Goal: Task Accomplishment & Management: Complete application form

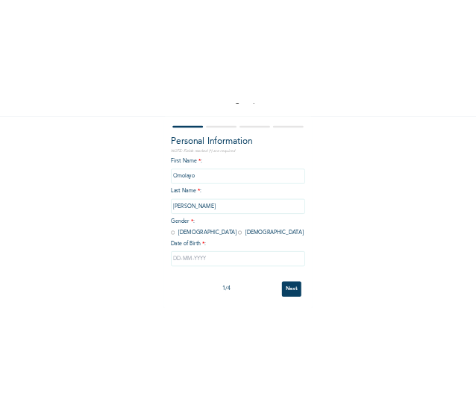
scroll to position [115, 0]
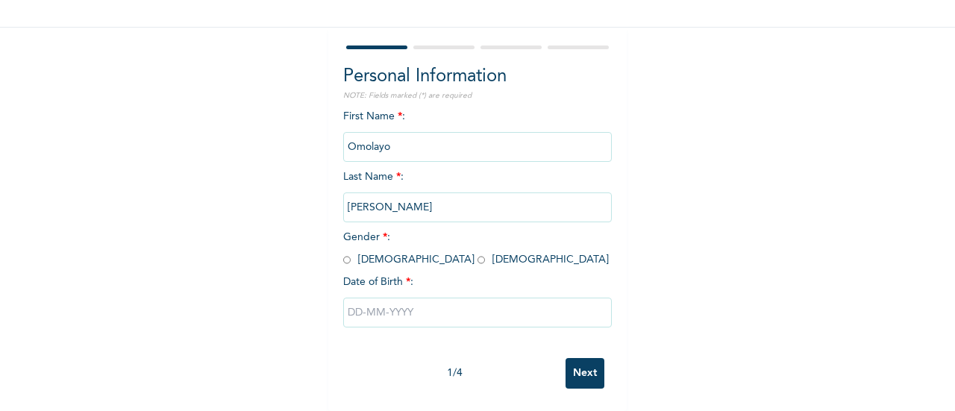
click at [478, 253] on input "radio" at bounding box center [481, 260] width 7 height 14
radio input "true"
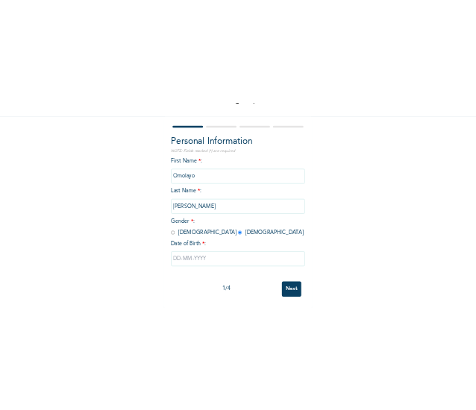
scroll to position [84, 0]
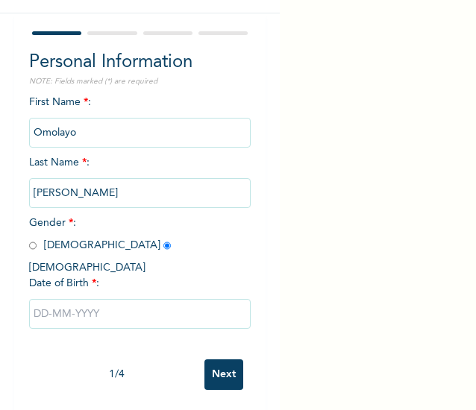
click at [169, 301] on input "text" at bounding box center [140, 314] width 222 height 30
select select "7"
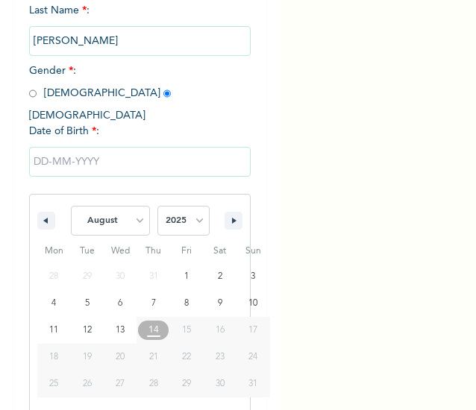
scroll to position [260, 0]
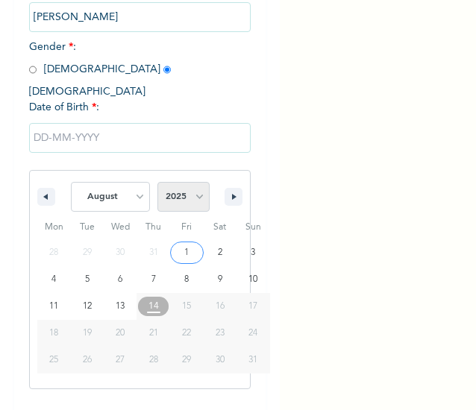
click at [187, 182] on select "2025 2024 2023 2022 2021 2020 2019 2018 2017 2016 2015 2014 2013 2012 2011 2010…" at bounding box center [183, 197] width 52 height 30
select select "1995"
click at [157, 182] on select "2025 2024 2023 2022 2021 2020 2019 2018 2017 2016 2015 2014 2013 2012 2011 2010…" at bounding box center [183, 197] width 52 height 30
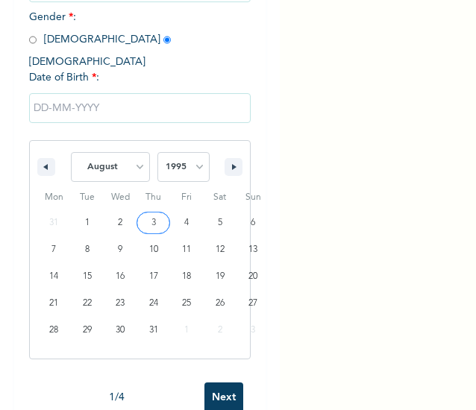
scroll to position [290, 0]
click at [131, 154] on select "January February March April May June July August September October November De…" at bounding box center [110, 167] width 79 height 30
select select "9"
click at [71, 152] on select "January February March April May June July August September October November De…" at bounding box center [110, 167] width 79 height 30
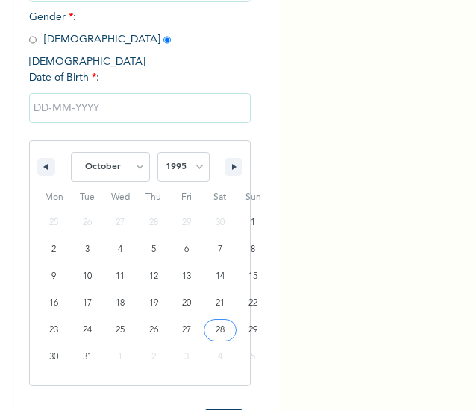
type input "[DATE]"
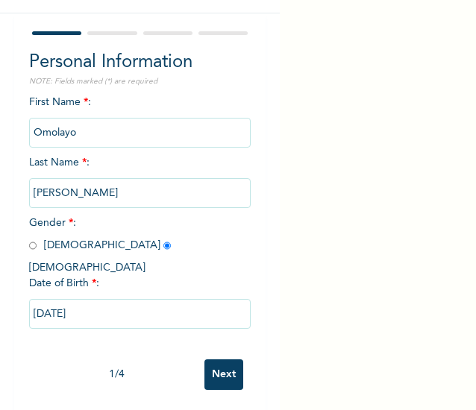
click at [216, 360] on input "Next" at bounding box center [223, 375] width 39 height 31
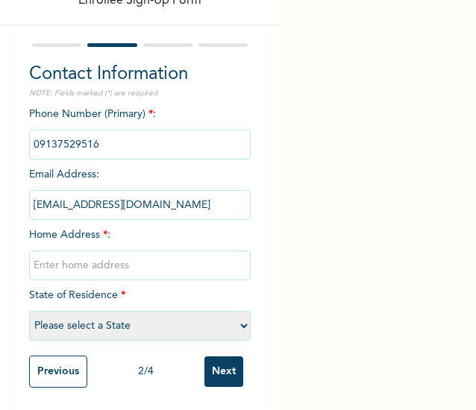
scroll to position [85, 0]
click at [59, 264] on input "text" at bounding box center [140, 266] width 222 height 30
click at [81, 251] on input "text" at bounding box center [140, 266] width 222 height 30
paste input "41, [PERSON_NAME], Royal estate, [GEOGRAPHIC_DATA], [GEOGRAPHIC_DATA]"
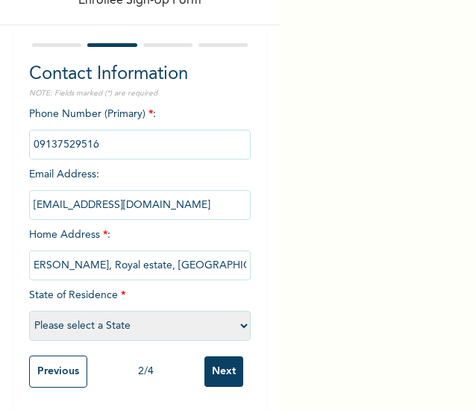
type input "41, [PERSON_NAME], Royal estate, [GEOGRAPHIC_DATA], [GEOGRAPHIC_DATA]"
click at [81, 316] on select "Please select a State [PERSON_NAME] (FCT) [PERSON_NAME] Ibom [GEOGRAPHIC_DATA] …" at bounding box center [140, 326] width 222 height 30
select select "25"
click at [29, 311] on select "Please select a State [PERSON_NAME] (FCT) [PERSON_NAME] Ibom [GEOGRAPHIC_DATA] …" at bounding box center [140, 326] width 222 height 30
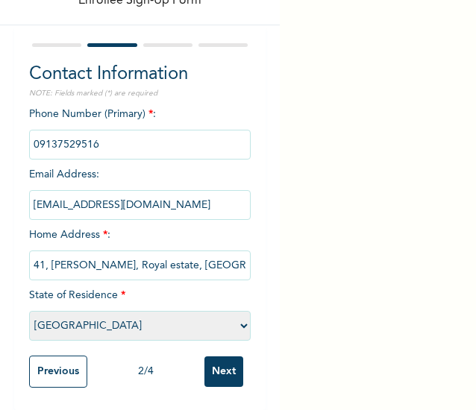
click at [219, 370] on input "Next" at bounding box center [223, 372] width 39 height 31
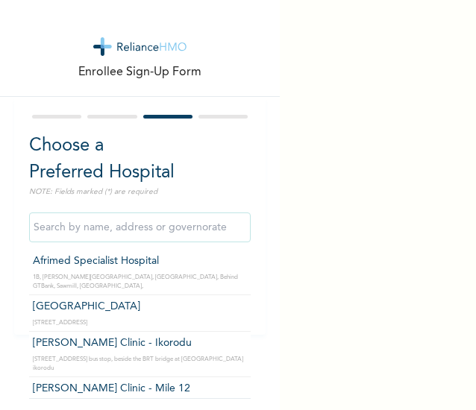
click at [84, 222] on input "text" at bounding box center [140, 228] width 222 height 30
click at [64, 234] on input "Afrimed Specialist Hospital" at bounding box center [140, 228] width 222 height 30
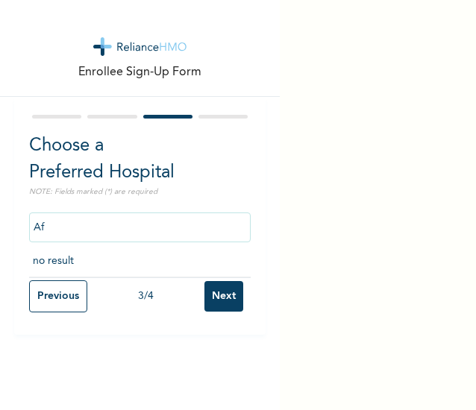
type input "A"
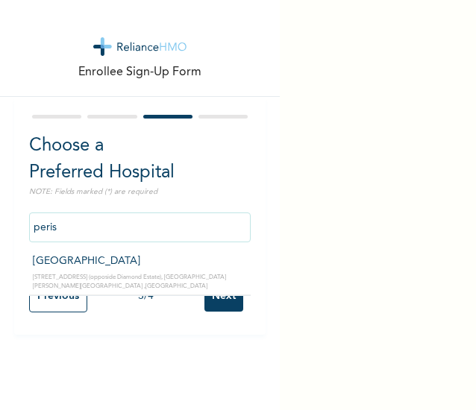
type input "[GEOGRAPHIC_DATA]"
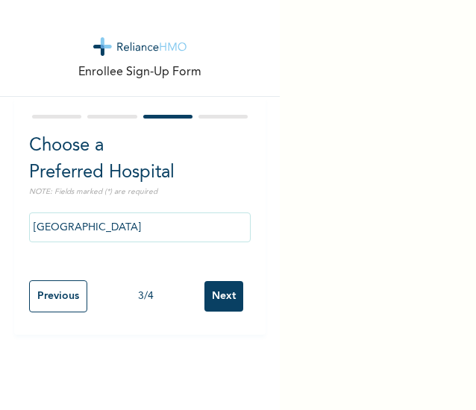
click at [204, 293] on input "Next" at bounding box center [223, 296] width 39 height 31
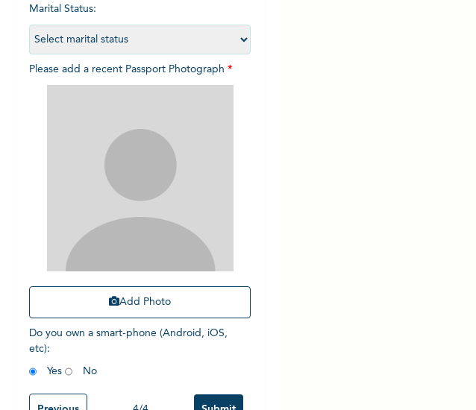
scroll to position [178, 0]
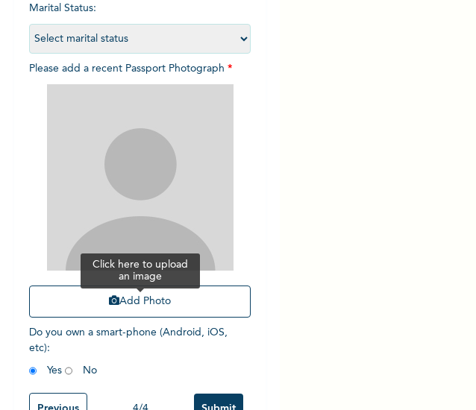
click at [160, 299] on button "Add Photo" at bounding box center [140, 302] width 222 height 32
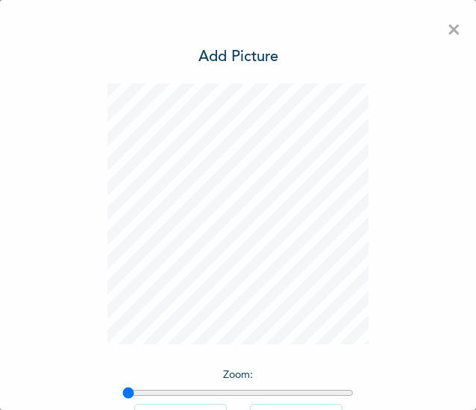
scroll to position [110, 0]
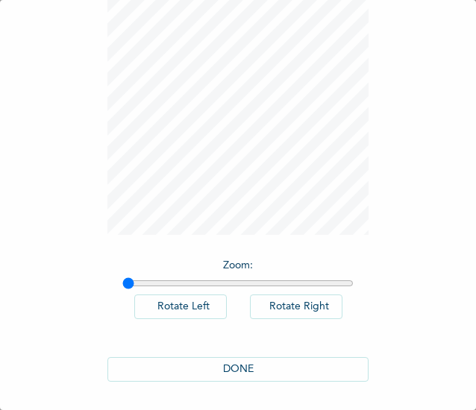
click at [249, 369] on button "DONE" at bounding box center [237, 369] width 261 height 25
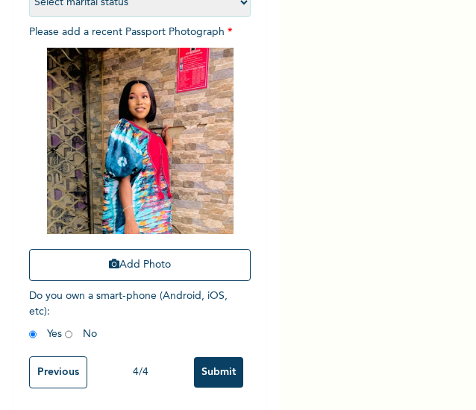
scroll to position [228, 0]
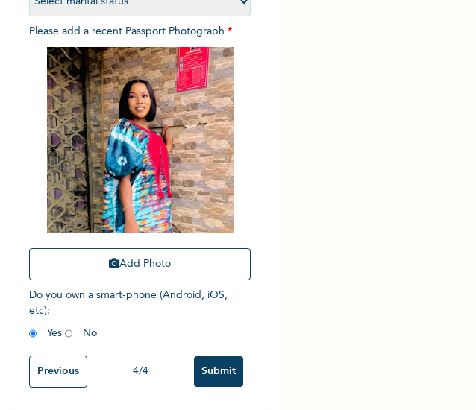
click at [199, 357] on input "Submit" at bounding box center [218, 372] width 49 height 31
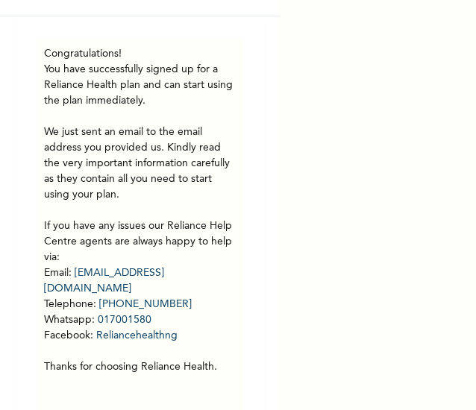
scroll to position [82, 0]
